Goal: Task Accomplishment & Management: Use online tool/utility

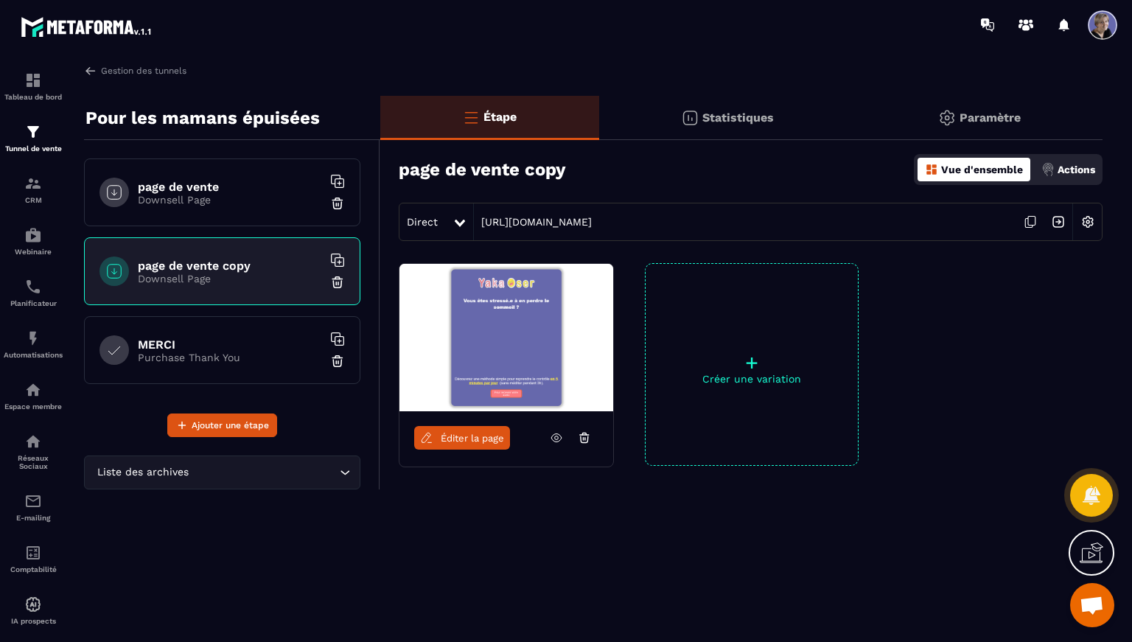
scroll to position [3771, 0]
click at [197, 200] on p "Downsell Page" at bounding box center [230, 200] width 184 height 12
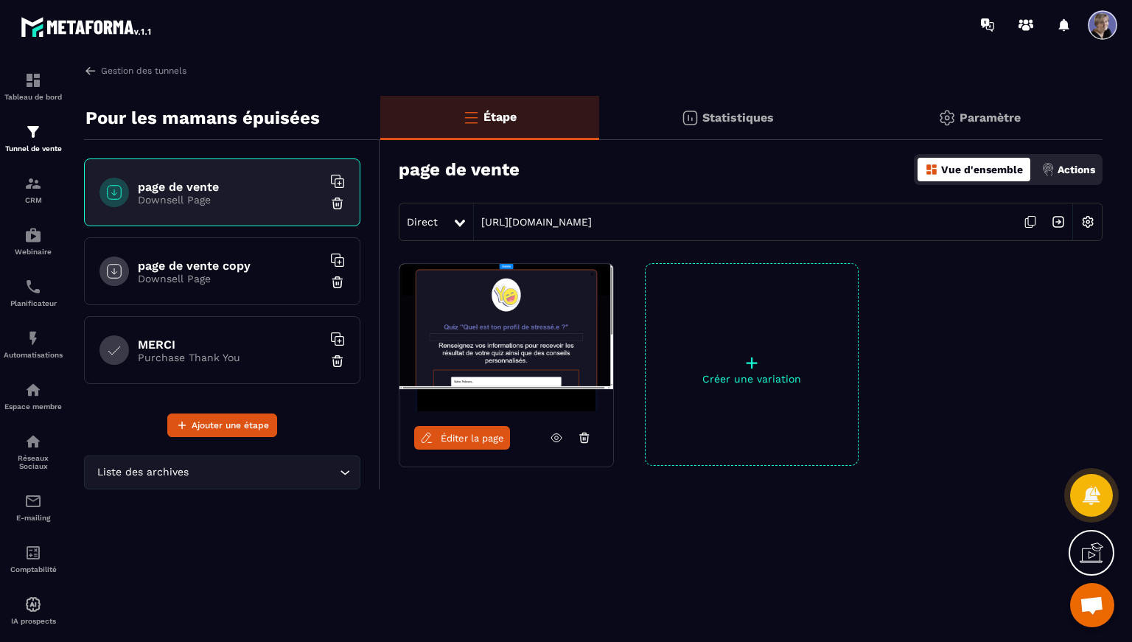
click at [523, 343] on img at bounding box center [507, 337] width 214 height 147
click at [560, 316] on img at bounding box center [507, 337] width 214 height 147
click at [467, 442] on span "Éditer la page" at bounding box center [472, 438] width 63 height 11
